Goal: Task Accomplishment & Management: Complete application form

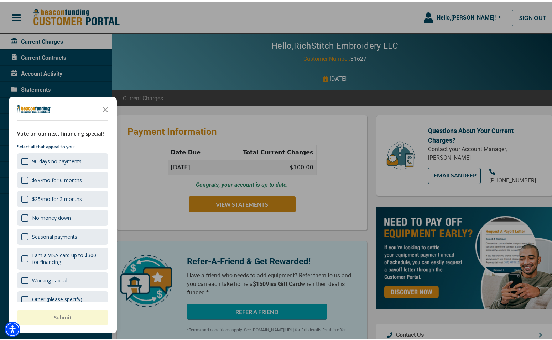
click at [338, 181] on div at bounding box center [278, 170] width 557 height 340
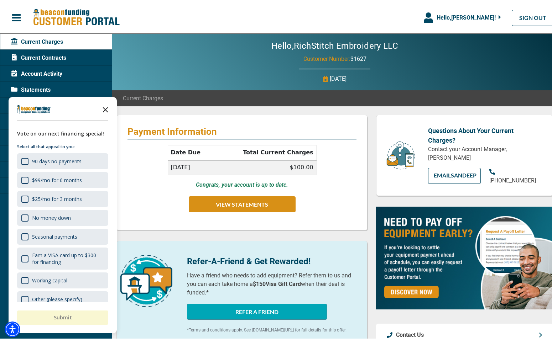
click at [101, 107] on icon "Close the survey" at bounding box center [105, 107] width 14 height 14
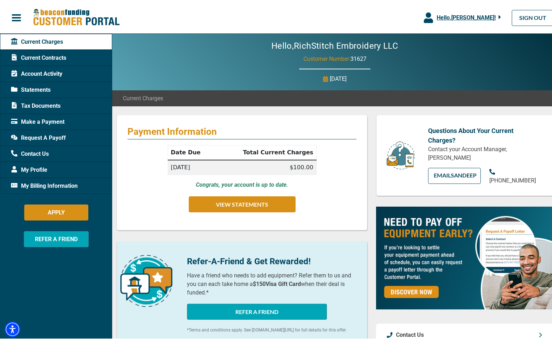
click at [29, 136] on span "Request A Payoff" at bounding box center [38, 136] width 55 height 9
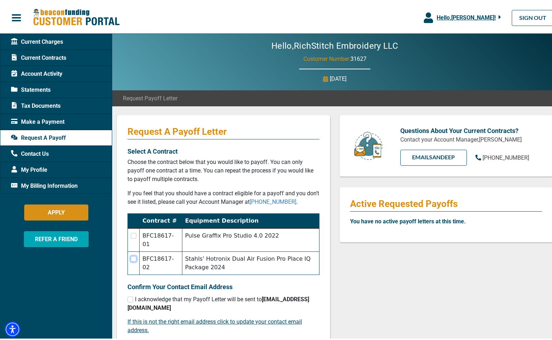
click at [135, 259] on input "checkbox" at bounding box center [134, 257] width 6 height 6
checkbox input "true"
click at [133, 237] on td at bounding box center [134, 238] width 12 height 23
click at [135, 232] on input "checkbox" at bounding box center [134, 234] width 6 height 6
checkbox input "true"
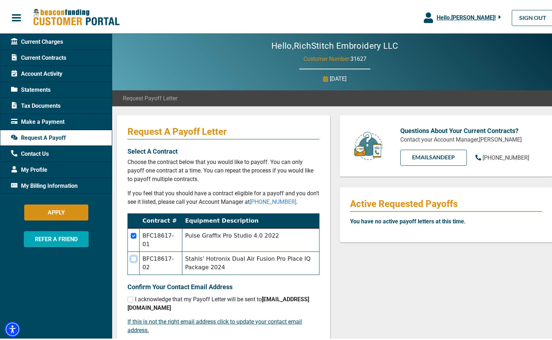
click at [135, 259] on input "checkbox" at bounding box center [134, 257] width 6 height 6
checkbox input "true"
checkbox input "false"
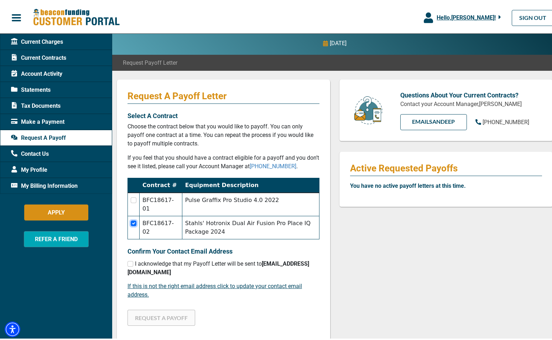
scroll to position [71, 0]
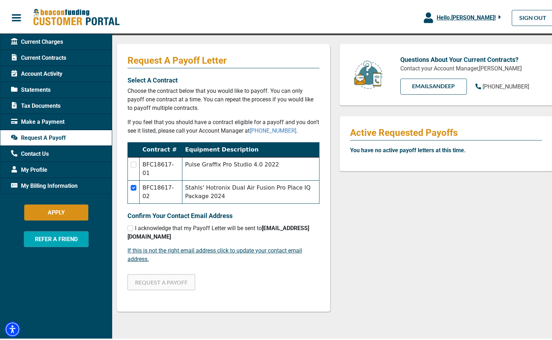
click at [133, 229] on div "I acknowledge that my Payoff Letter will be sent to [EMAIL_ADDRESS][DOMAIN_NAME]" at bounding box center [223, 230] width 192 height 17
click at [131, 227] on input "checkbox" at bounding box center [130, 227] width 6 height 6
checkbox input "true"
click at [133, 165] on td at bounding box center [134, 166] width 12 height 23
click at [132, 162] on input "checkbox" at bounding box center [134, 163] width 6 height 6
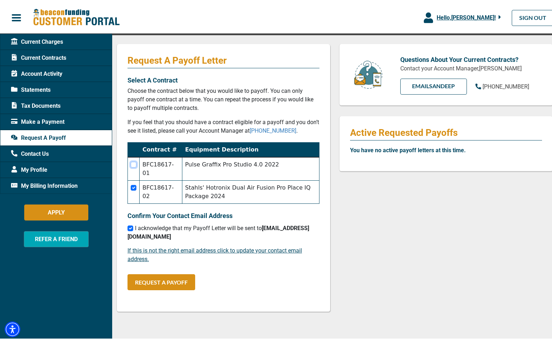
checkbox input "true"
click at [146, 280] on button "REQUEST A PAYOFF" at bounding box center [161, 281] width 68 height 16
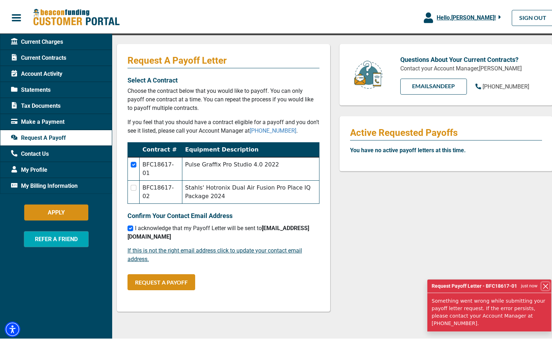
click at [541, 288] on button "Close" at bounding box center [544, 284] width 7 height 7
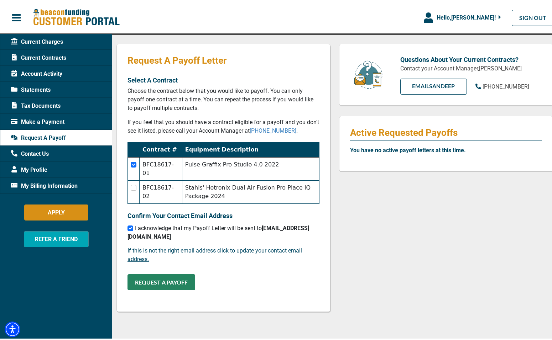
click at [168, 281] on button "REQUEST A PAYOFF" at bounding box center [161, 281] width 68 height 16
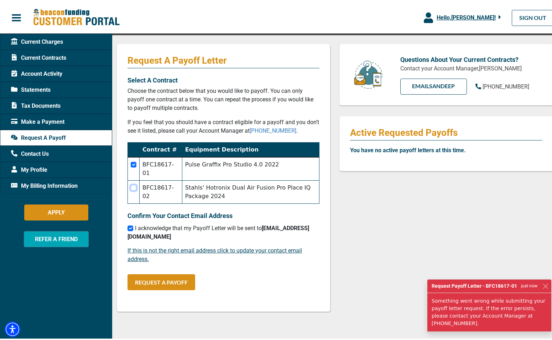
click at [131, 189] on input "checkbox" at bounding box center [134, 186] width 6 height 6
checkbox input "true"
checkbox input "false"
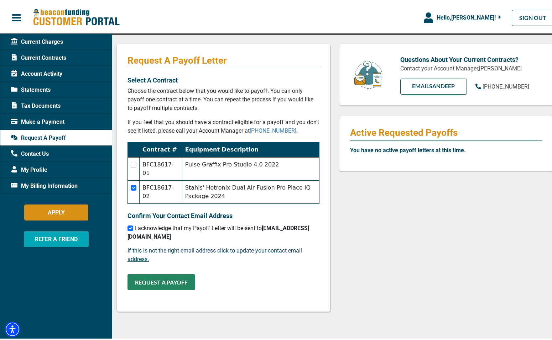
click at [158, 282] on button "REQUEST A PAYOFF" at bounding box center [161, 281] width 68 height 16
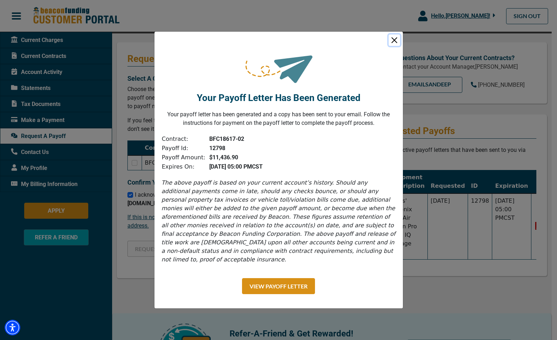
click at [391, 45] on button "Close" at bounding box center [394, 40] width 11 height 11
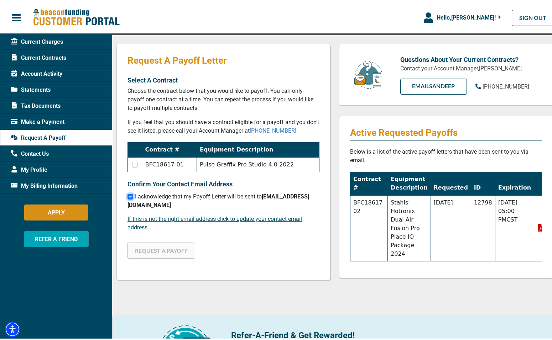
click at [128, 197] on input "checkbox" at bounding box center [130, 195] width 6 height 6
checkbox input "false"
click at [135, 165] on input "checkbox" at bounding box center [135, 163] width 6 height 6
checkbox input "true"
click at [132, 195] on input "checkbox" at bounding box center [130, 195] width 6 height 6
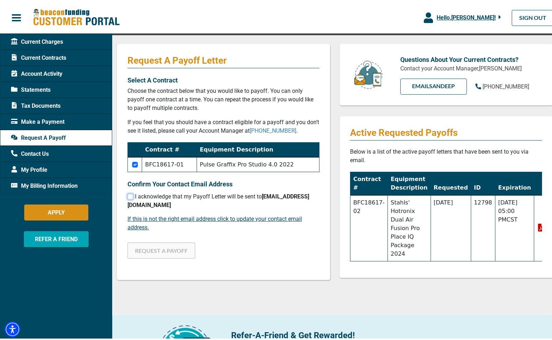
checkbox input "true"
click at [150, 249] on button "REQUEST A PAYOFF" at bounding box center [161, 249] width 68 height 16
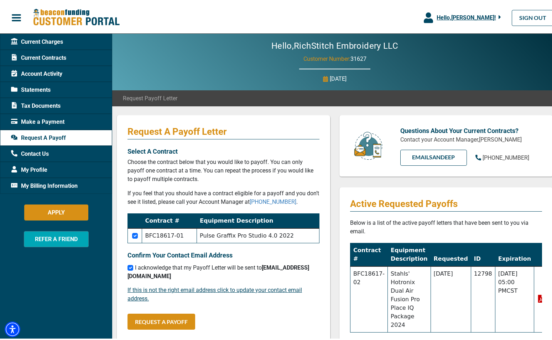
click at [38, 90] on span "Statements" at bounding box center [30, 88] width 39 height 9
